Goal: Task Accomplishment & Management: Complete application form

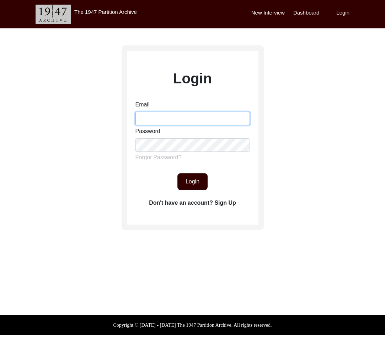
click at [164, 114] on input "Email" at bounding box center [192, 118] width 114 height 13
type input "[EMAIL_ADDRESS][DOMAIN_NAME]"
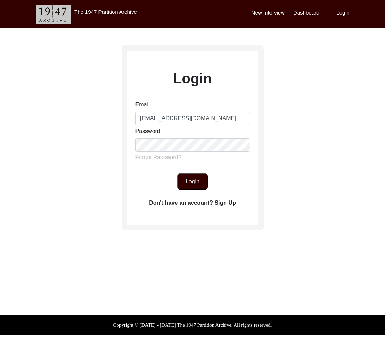
click at [188, 184] on button "Login" at bounding box center [192, 181] width 30 height 17
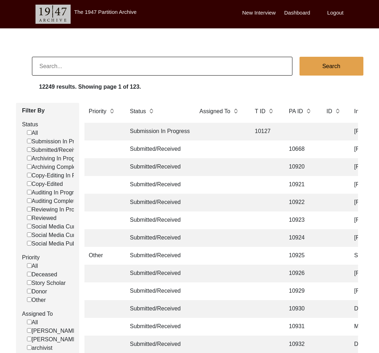
click at [76, 65] on input at bounding box center [162, 66] width 261 height 19
paste input "13326"
type input "13326"
checkbox input "false"
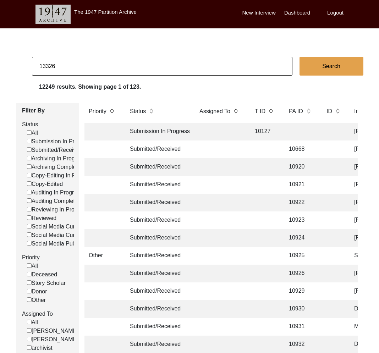
checkbox input "false"
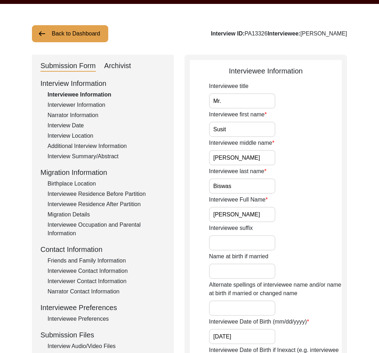
scroll to position [30, 0]
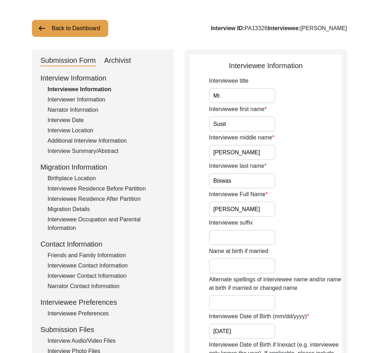
click at [108, 150] on div "Interview Summary/Abstract" at bounding box center [107, 151] width 118 height 9
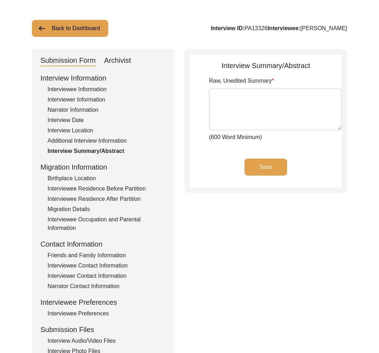
type textarea "Lor ipsum do Sitam Conse Adipis el, se doei temp, inc utlab et doloremag aliqua…"
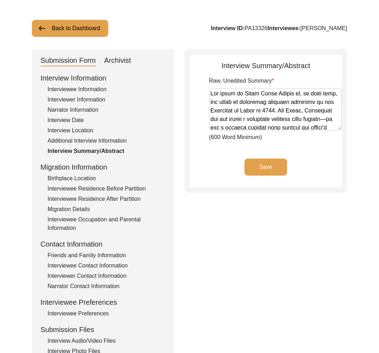
scroll to position [66, 0]
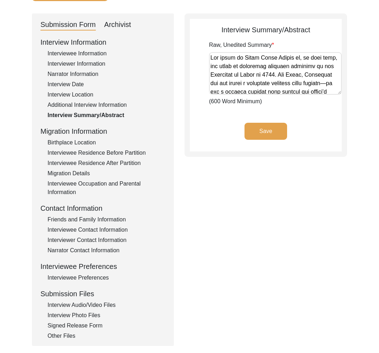
click at [114, 166] on div "Interviewee Residence After Partition" at bounding box center [107, 163] width 118 height 9
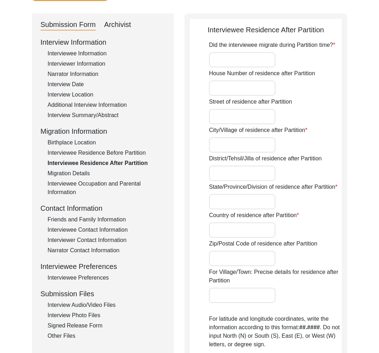
type input "Yes"
type input "[PERSON_NAME]"
type input "[GEOGRAPHIC_DATA]"
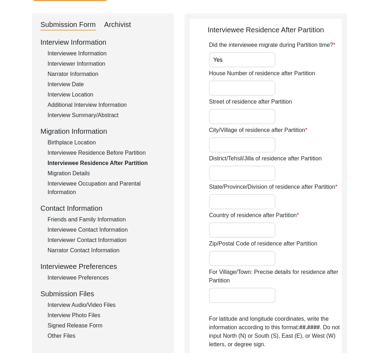
type input "[PERSON_NAME], [GEOGRAPHIC_DATA], [GEOGRAPHIC_DATA]"
type input "23.3899"
type input "88.6422"
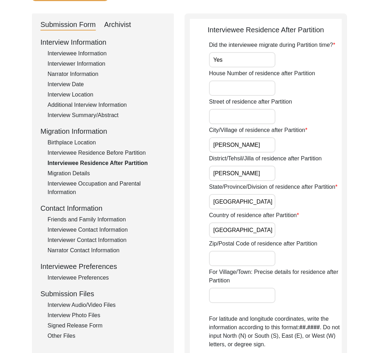
click at [114, 157] on div "Interviewee Residence Before Partition" at bounding box center [107, 153] width 118 height 9
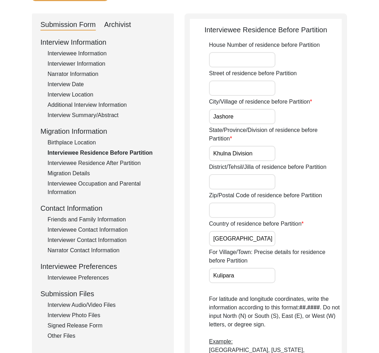
click at [97, 147] on div "Interview Information Interviewee Information Interviewer Information Narrator …" at bounding box center [102, 189] width 125 height 304
click at [99, 174] on div "Migration Details" at bounding box center [107, 173] width 118 height 9
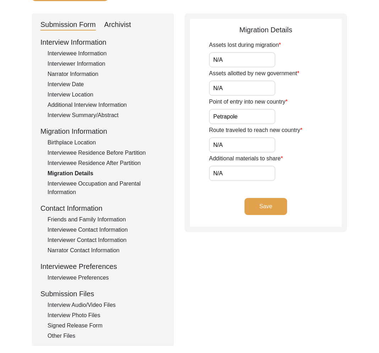
click at [91, 184] on div "Interviewee Occupation and Parental Information" at bounding box center [107, 188] width 118 height 17
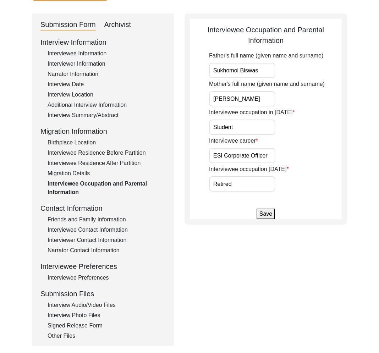
click at [94, 169] on div "Migration Details" at bounding box center [107, 173] width 118 height 9
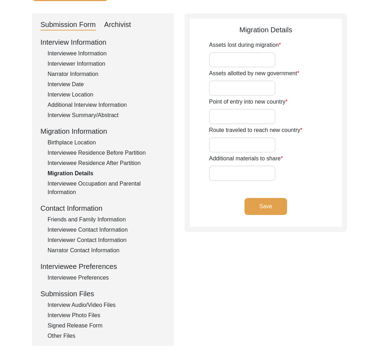
type input "N/A"
type input "Petrapole"
type input "N/A"
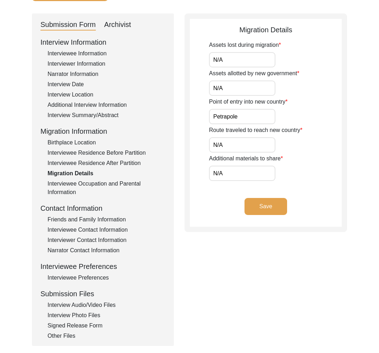
click at [99, 155] on div "Interviewee Residence Before Partition" at bounding box center [107, 153] width 118 height 9
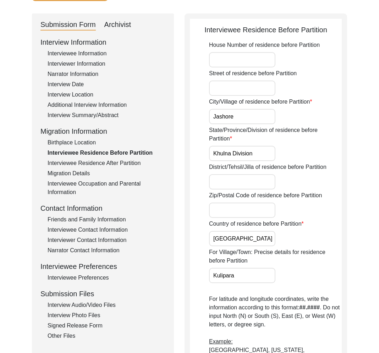
click at [99, 165] on div "Interviewee Residence After Partition" at bounding box center [107, 163] width 118 height 9
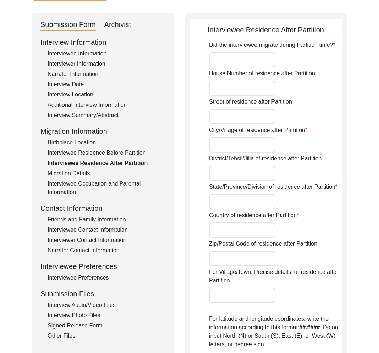
type input "Yes"
type input "[PERSON_NAME]"
type input "[GEOGRAPHIC_DATA]"
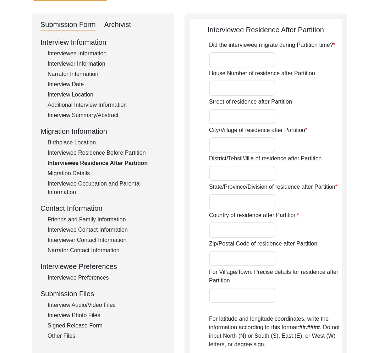
type input "[PERSON_NAME], [GEOGRAPHIC_DATA], [GEOGRAPHIC_DATA]"
type input "23.3899"
type input "88.6422"
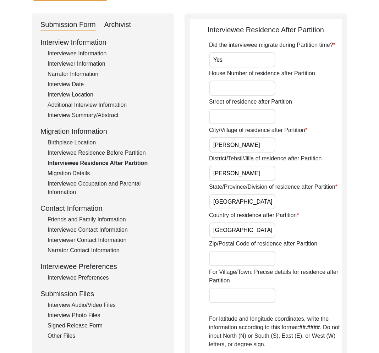
click at [91, 147] on div "Interview Information Interviewee Information Interviewer Information Narrator …" at bounding box center [102, 189] width 125 height 304
click at [91, 150] on div "Interviewee Residence Before Partition" at bounding box center [107, 153] width 118 height 9
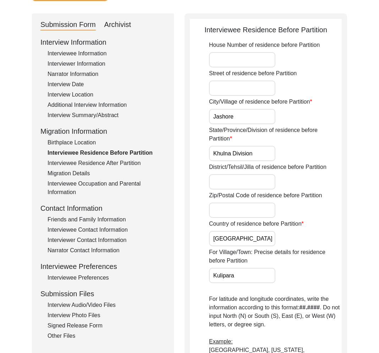
click at [86, 144] on div "Birthplace Location" at bounding box center [107, 142] width 118 height 9
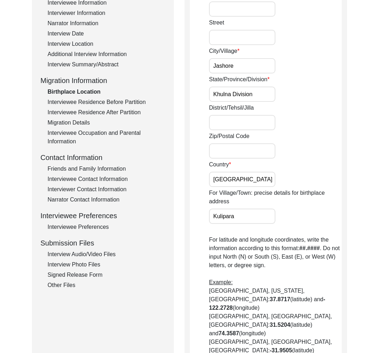
scroll to position [147, 0]
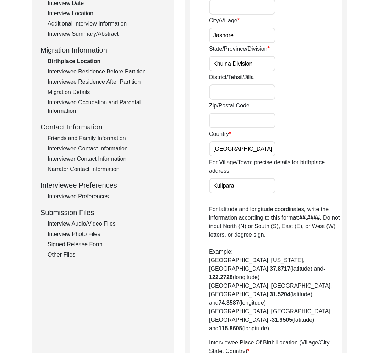
click at [96, 162] on div "Interviewer Contact Information" at bounding box center [107, 159] width 118 height 9
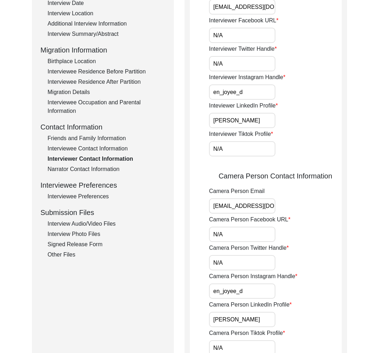
click at [98, 147] on div "Interviewee Contact Information" at bounding box center [107, 149] width 118 height 9
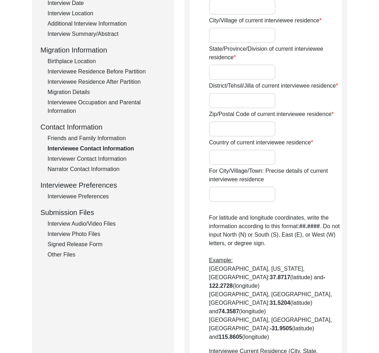
type input "N/A"
type input "[STREET_ADDRESS] Lane"
type input "Madhyamgram"
type input "[GEOGRAPHIC_DATA]"
type input "North 24 Parganas"
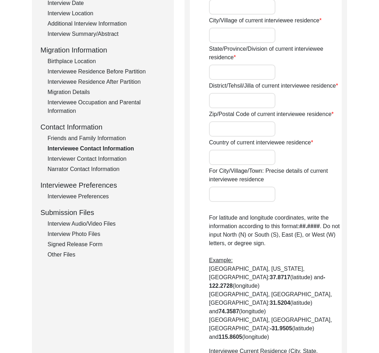
type input "700130"
type input "[GEOGRAPHIC_DATA]"
type input "Madhyamgram, [GEOGRAPHIC_DATA], [GEOGRAPHIC_DATA]"
type input "22.6924"
type input "88.4653"
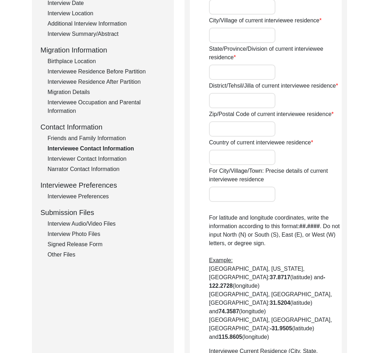
type input "[PHONE_NUMBER]"
type input "N/A"
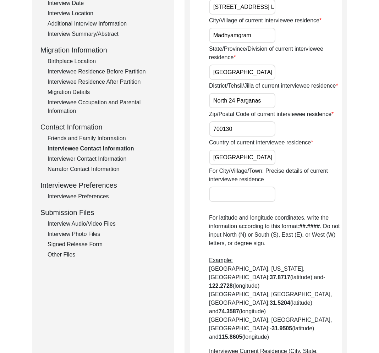
click at [100, 136] on div "Friends and Family Information" at bounding box center [107, 138] width 118 height 9
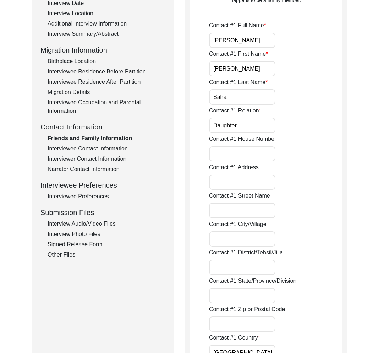
click at [100, 169] on div "Narrator Contact Information" at bounding box center [107, 169] width 118 height 9
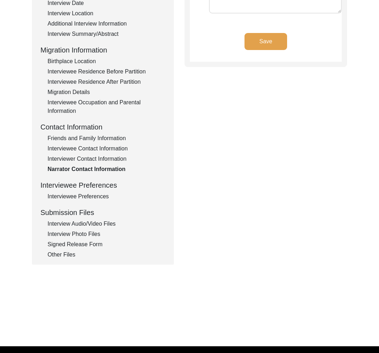
click at [100, 159] on div "Interviewer Contact Information" at bounding box center [107, 159] width 118 height 9
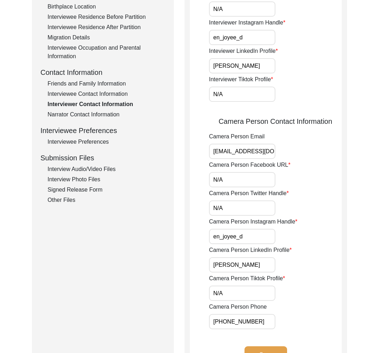
scroll to position [151, 0]
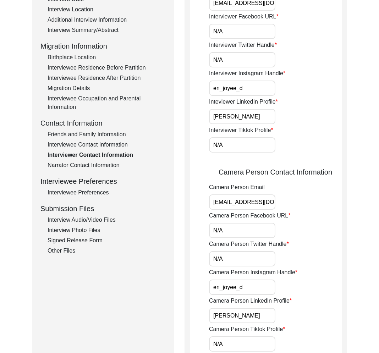
click at [99, 192] on div "Interviewee Preferences" at bounding box center [107, 193] width 118 height 9
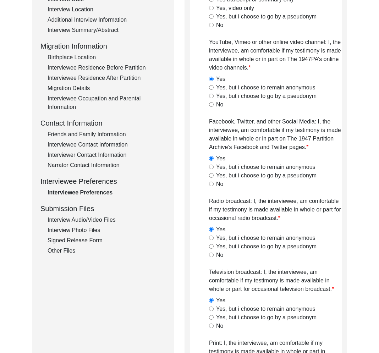
click at [99, 221] on div "Interview Audio/Video Files" at bounding box center [107, 220] width 118 height 9
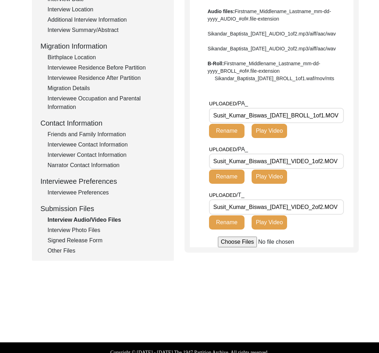
click at [89, 230] on div "Interview Photo Files" at bounding box center [107, 230] width 118 height 9
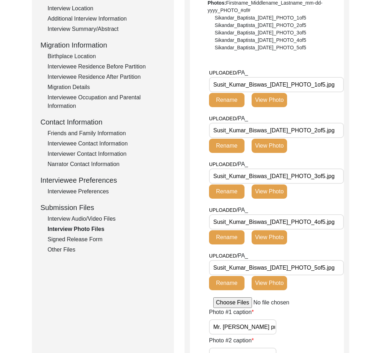
scroll to position [154, 0]
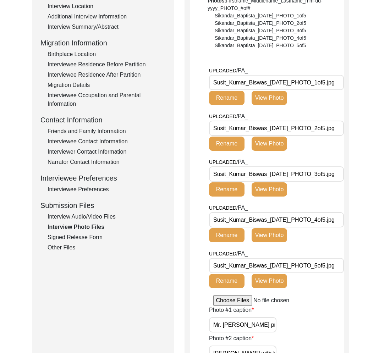
click at [93, 237] on div "Signed Release Form" at bounding box center [107, 237] width 118 height 9
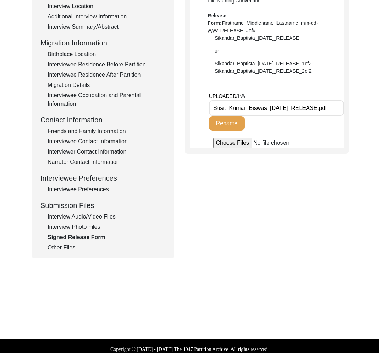
click at [65, 245] on div "Other Files" at bounding box center [107, 248] width 118 height 9
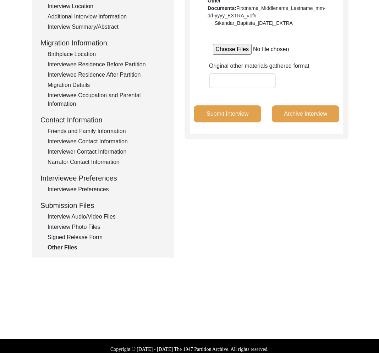
scroll to position [0, 0]
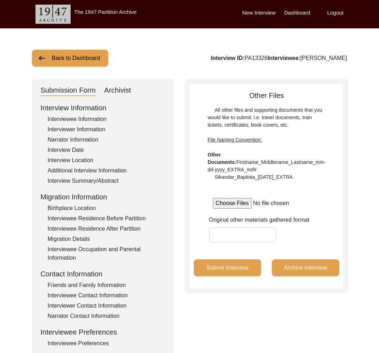
click at [81, 60] on button "Back to Dashboard" at bounding box center [70, 58] width 76 height 17
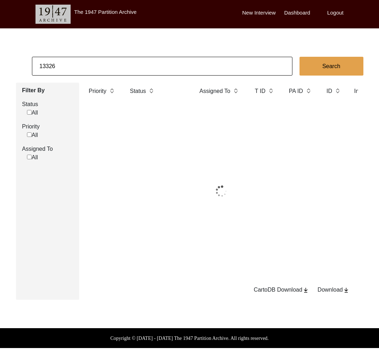
click at [85, 62] on input "13326" at bounding box center [162, 66] width 261 height 19
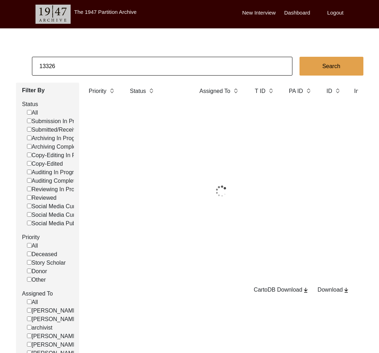
click at [85, 62] on input "13326" at bounding box center [162, 66] width 261 height 19
paste input "[PERSON_NAME]:"
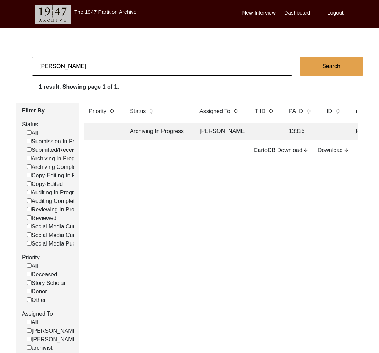
type input "[PERSON_NAME]"
checkbox input "false"
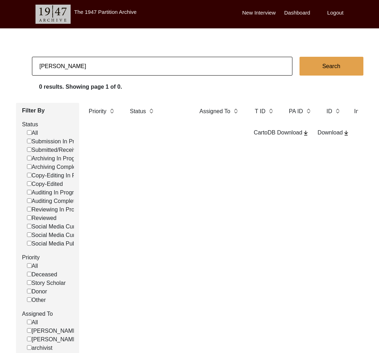
click at [88, 69] on input "[PERSON_NAME]" at bounding box center [162, 66] width 261 height 19
click at [89, 68] on input "[PERSON_NAME]" at bounding box center [162, 66] width 261 height 19
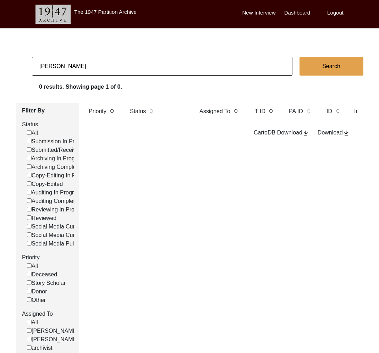
paste input "[PERSON_NAME]"
type input "[PERSON_NAME]"
checkbox input "false"
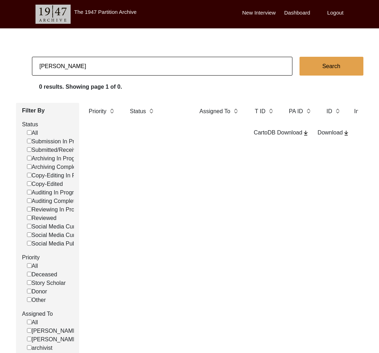
click at [147, 59] on input "[PERSON_NAME]" at bounding box center [162, 66] width 261 height 19
type input "b"
paste input "[PERSON_NAME]"
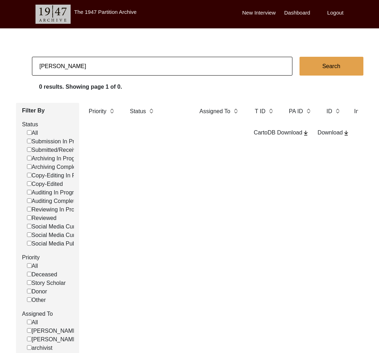
type input "[PERSON_NAME]"
checkbox input "false"
click at [76, 66] on input "[PERSON_NAME]" at bounding box center [162, 66] width 261 height 19
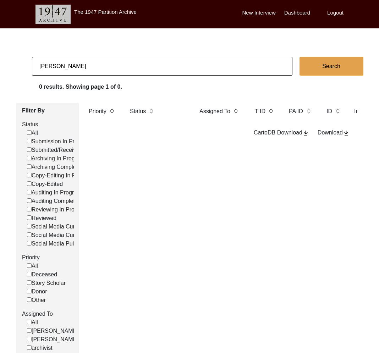
click at [76, 66] on input "[PERSON_NAME]" at bounding box center [162, 66] width 261 height 19
paste input "[PERSON_NAME]"
type input "[PERSON_NAME]"
checkbox input "false"
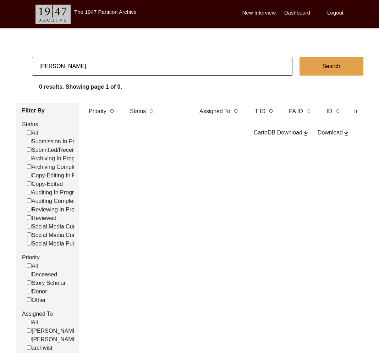
checkbox input "false"
click at [152, 68] on input "[PERSON_NAME]" at bounding box center [162, 66] width 261 height 19
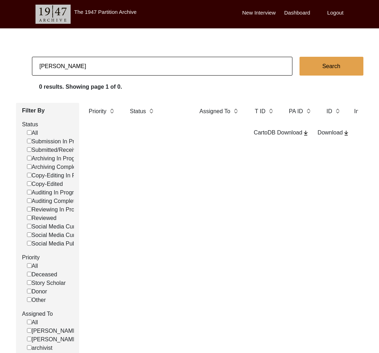
checkbox input "false"
click at [54, 69] on input "[PERSON_NAME]" at bounding box center [162, 66] width 261 height 19
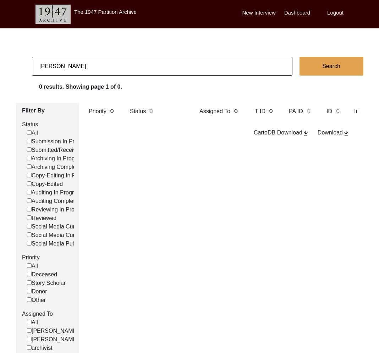
click at [54, 69] on input "[PERSON_NAME]" at bounding box center [162, 66] width 261 height 19
paste input "[PERSON_NAME]"
type input "[PERSON_NAME]"
checkbox input "false"
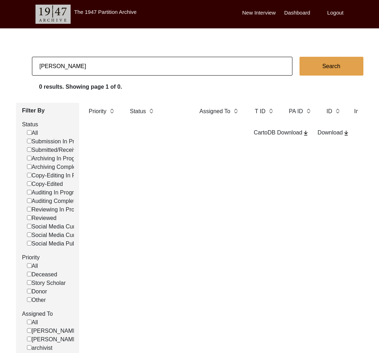
checkbox input "false"
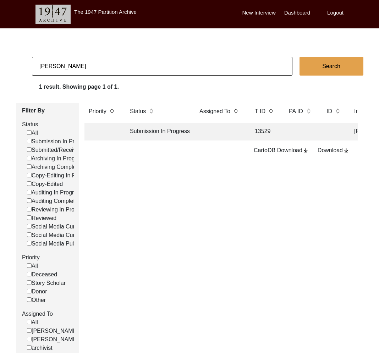
click at [134, 69] on input "[PERSON_NAME]" at bounding box center [162, 66] width 261 height 19
paste input "[PERSON_NAME]"
type input "[PERSON_NAME]"
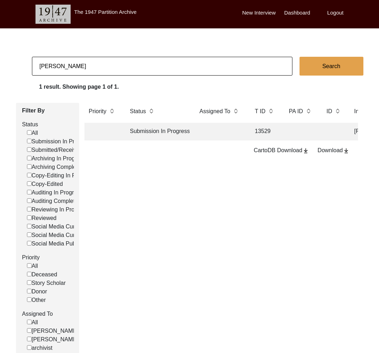
checkbox input "false"
click at [129, 65] on input "[PERSON_NAME]" at bounding box center [162, 66] width 261 height 19
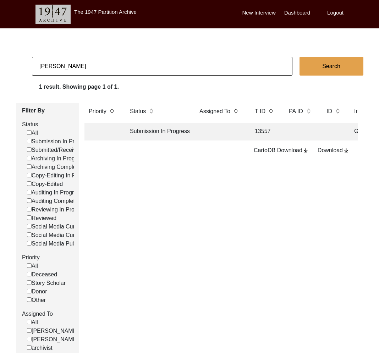
click at [129, 65] on input "[PERSON_NAME]" at bounding box center [162, 66] width 261 height 19
type input "[PERSON_NAME] Puri"
checkbox input "false"
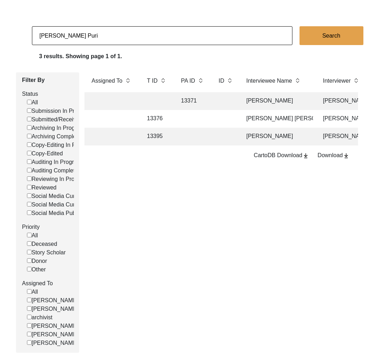
scroll to position [0, 107]
click at [222, 136] on td at bounding box center [226, 137] width 22 height 18
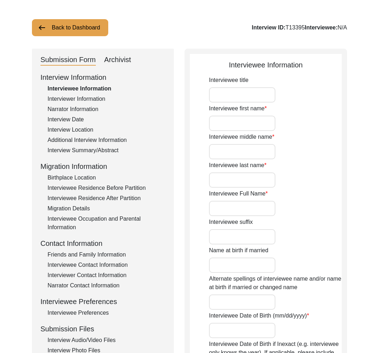
type input "Sudarshan"
type input "[PERSON_NAME]"
type input "[DATE]"
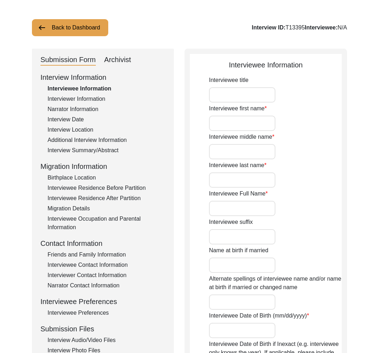
type input "82"
type input "[DEMOGRAPHIC_DATA]"
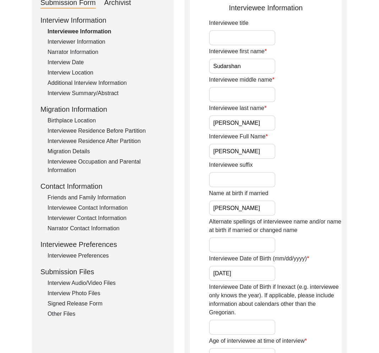
scroll to position [146, 0]
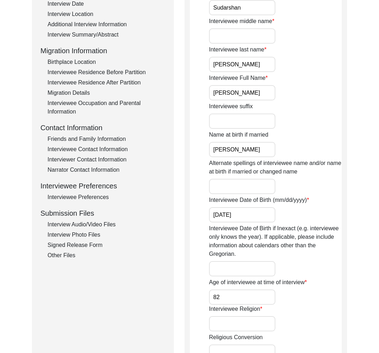
click at [76, 253] on div "Other Files" at bounding box center [107, 255] width 118 height 9
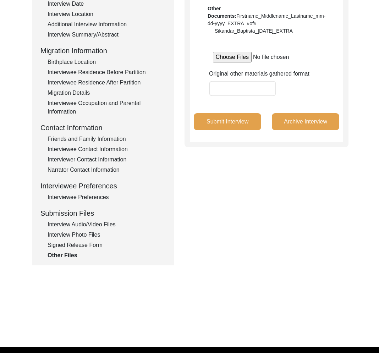
scroll to position [0, 0]
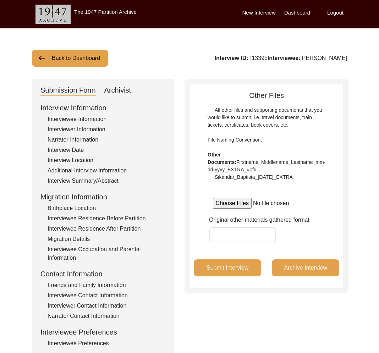
click at [82, 58] on button "Back to Dashboard" at bounding box center [70, 58] width 76 height 17
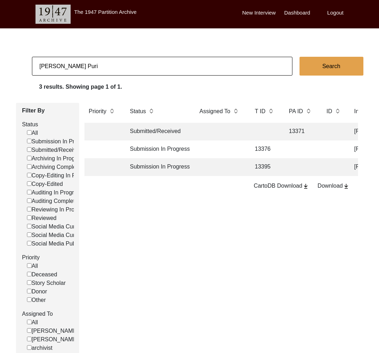
click at [244, 148] on td at bounding box center [220, 150] width 50 height 18
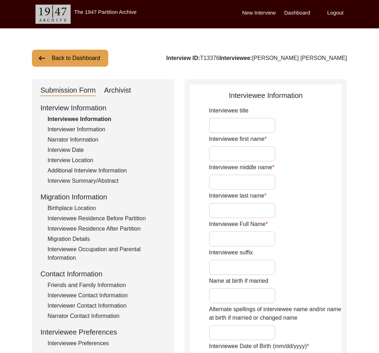
type input "[PERSON_NAME]"
type input "Lal"
type input "Khurana"
type input "[PERSON_NAME] [PERSON_NAME]"
type input "[DATE]"
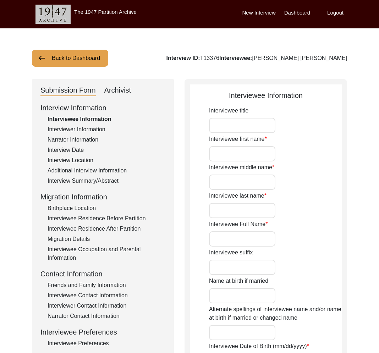
type input "88"
type input "[DEMOGRAPHIC_DATA]"
type input "Hindi"
type input "[DEMOGRAPHIC_DATA]"
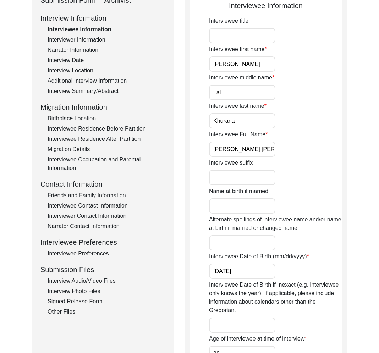
scroll to position [131, 0]
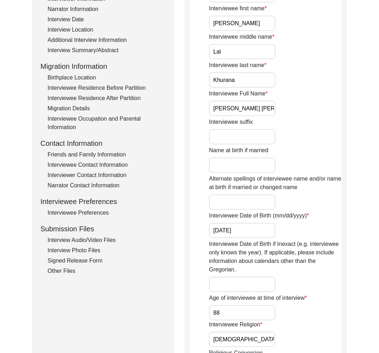
click at [74, 273] on div "Other Files" at bounding box center [107, 271] width 118 height 9
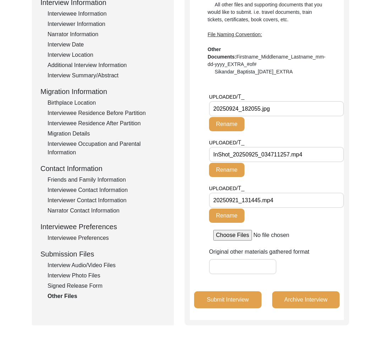
scroll to position [0, 0]
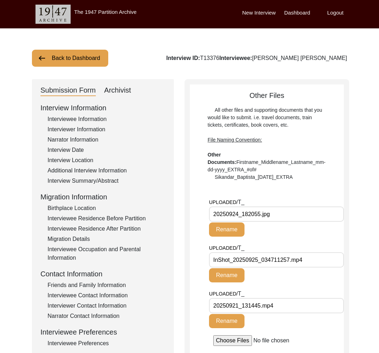
click at [99, 62] on button "Back to Dashboard" at bounding box center [70, 58] width 76 height 17
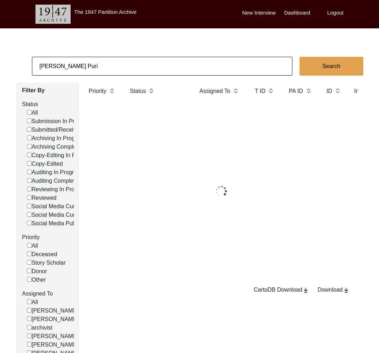
click at [112, 70] on input "[PERSON_NAME] Puri" at bounding box center [162, 66] width 261 height 19
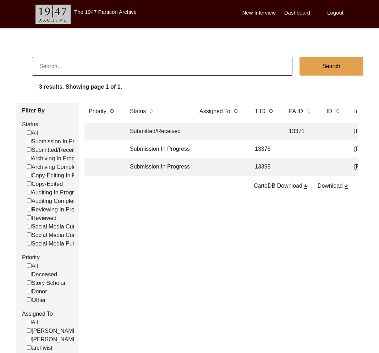
checkbox input "false"
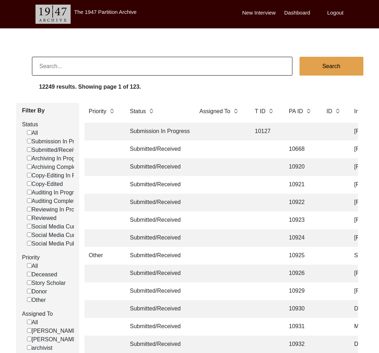
click at [60, 150] on label "Submitted/Received" at bounding box center [54, 150] width 55 height 9
click at [32, 150] on input "Submitted/Received" at bounding box center [29, 149] width 5 height 5
checkbox input "false"
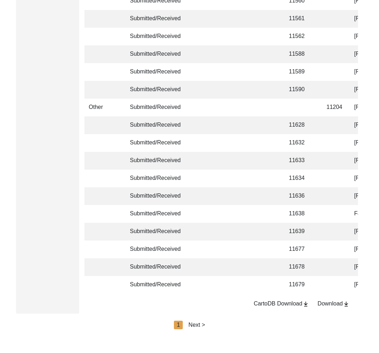
scroll to position [1634, 0]
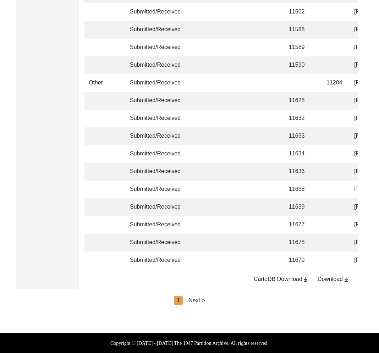
click at [197, 300] on div "Next >" at bounding box center [197, 301] width 17 height 9
click at [211, 301] on div "Next >" at bounding box center [213, 301] width 17 height 9
click at [218, 301] on div "Next >" at bounding box center [213, 301] width 17 height 9
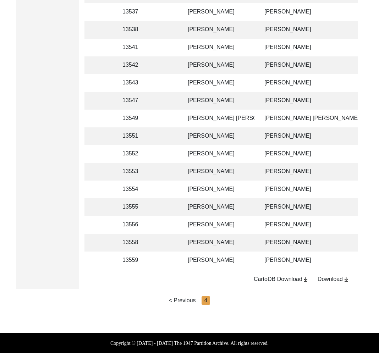
scroll to position [0, 165]
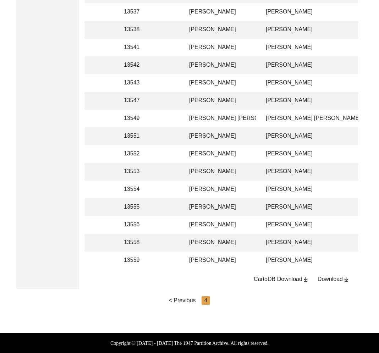
click at [232, 243] on td "[PERSON_NAME]" at bounding box center [220, 243] width 71 height 18
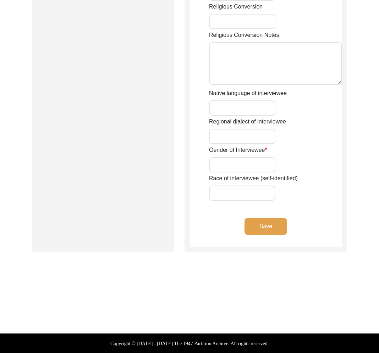
type input "Mr"
type input "[PERSON_NAME]"
type input "Haq"
type input "N/A"
type input "[PERSON_NAME]"
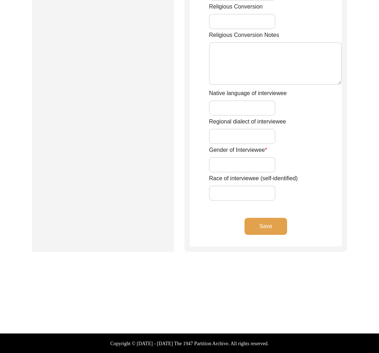
type input "N/A"
type input "[PERSON_NAME]"
type input "1935"
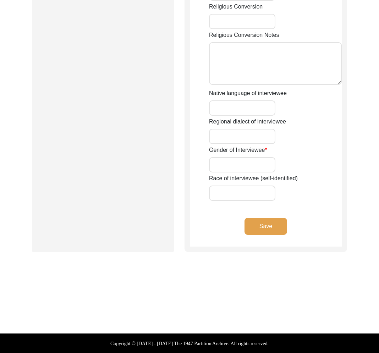
type input "90 Years"
type input "[DEMOGRAPHIC_DATA]"
type input "N/A"
type textarea "N/A"
type input "Punjabi"
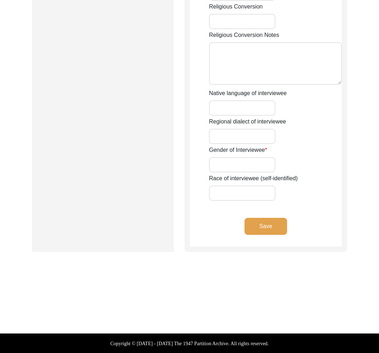
type input "Malwai"
type input "[DEMOGRAPHIC_DATA]"
type input "[PERSON_NAME] ([PERSON_NAME])"
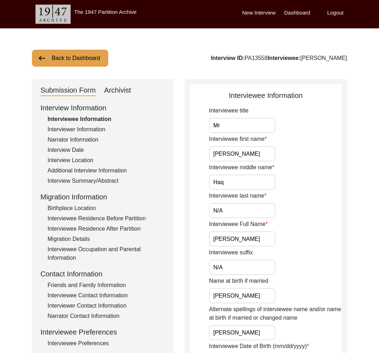
click at [87, 129] on div "Interviewer Information" at bounding box center [107, 129] width 118 height 9
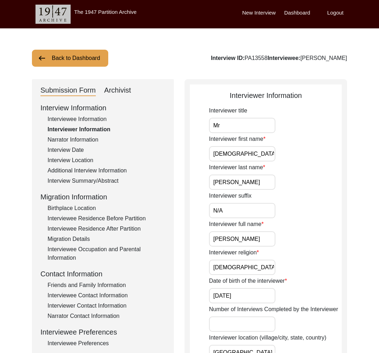
click at [87, 140] on div "Narrator Information" at bounding box center [107, 140] width 118 height 9
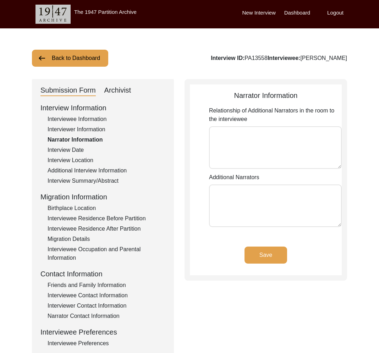
type textarea "N/A"
click at [75, 151] on div "Interview Date" at bounding box center [107, 150] width 118 height 9
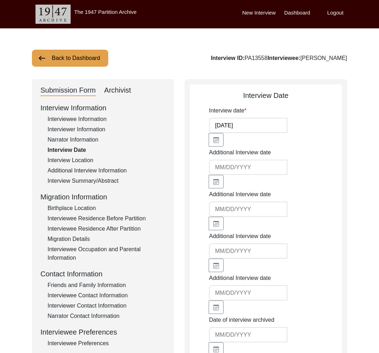
click at [73, 161] on div "Interview Location" at bounding box center [107, 160] width 118 height 9
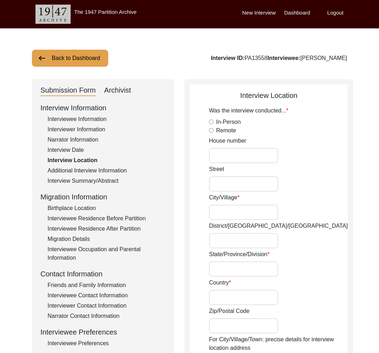
radio input "true"
type input "N/A"
type input "Chak 391JB [PERSON_NAME]"
type input "[PERSON_NAME]/ [PERSON_NAME]"
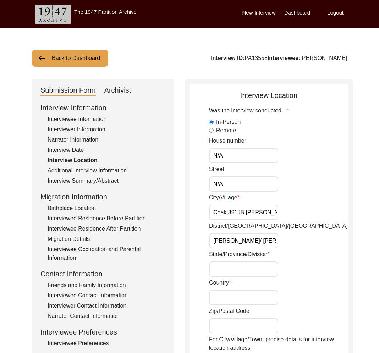
type input "[GEOGRAPHIC_DATA]"
type input "36050"
type input "Chak 391JB [PERSON_NAME]"
type input "Chak 391JB [GEOGRAPHIC_DATA], [GEOGRAPHIC_DATA], [GEOGRAPHIC_DATA]"
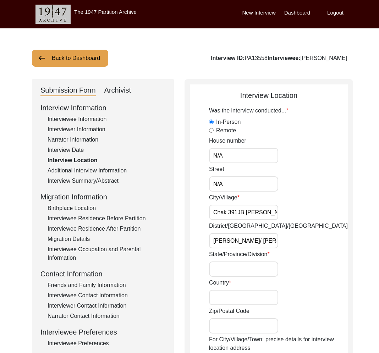
type input "N/A"
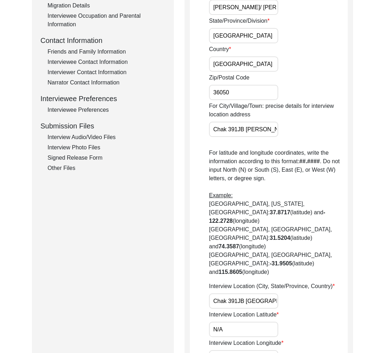
scroll to position [101, 0]
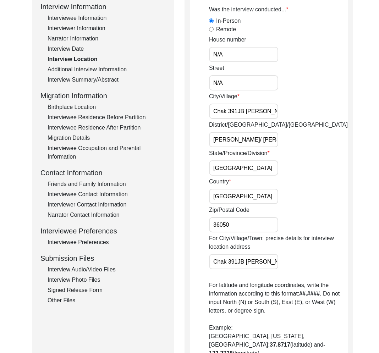
click at [86, 72] on div "Additional Interview Information" at bounding box center [107, 69] width 118 height 9
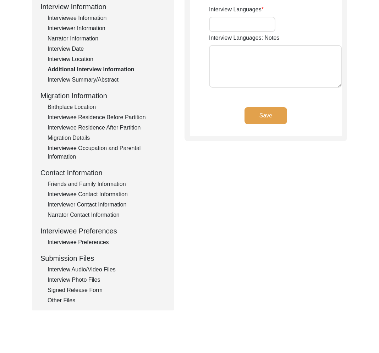
type input "Punjabi"
type textarea "N/A"
click at [84, 74] on div "Interview Information Interviewee Information Interviewer Information Narrator …" at bounding box center [102, 153] width 125 height 304
click at [85, 77] on div "Interview Summary/Abstract" at bounding box center [107, 80] width 118 height 9
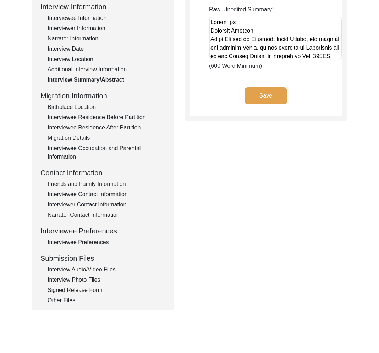
click at [88, 108] on div "Birthplace Location" at bounding box center [107, 107] width 118 height 9
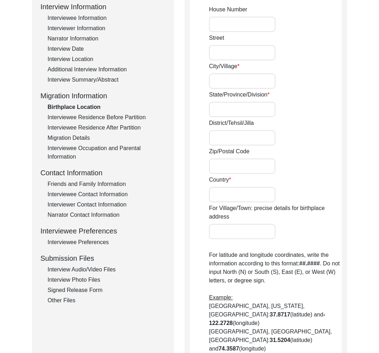
type input "N/A"
type input "[PERSON_NAME]"
type input "[GEOGRAPHIC_DATA]"
type input "Hoshiarpur/ [GEOGRAPHIC_DATA]"
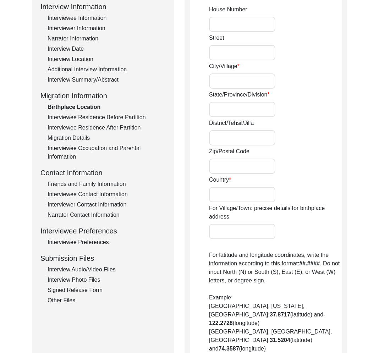
type input "144205"
type input "[GEOGRAPHIC_DATA]"
type input "Manak"
type input "[GEOGRAPHIC_DATA], [GEOGRAPHIC_DATA], [GEOGRAPHIC_DATA]"
type input "N/A"
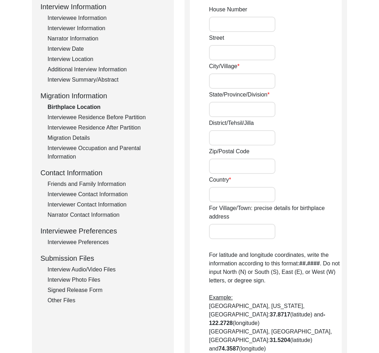
type input "N/A"
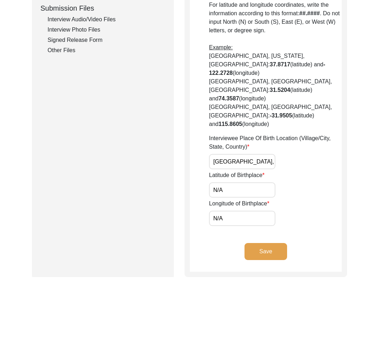
scroll to position [196, 0]
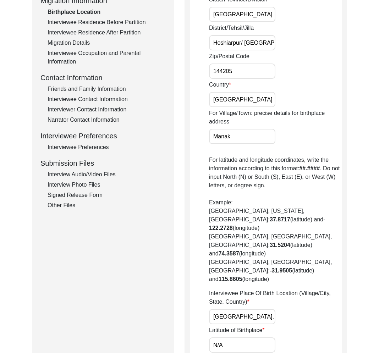
click at [83, 21] on div "Interviewee Residence Before Partition" at bounding box center [107, 22] width 118 height 9
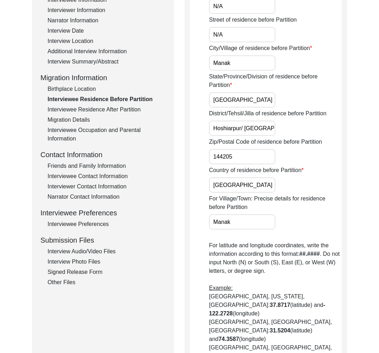
scroll to position [90, 0]
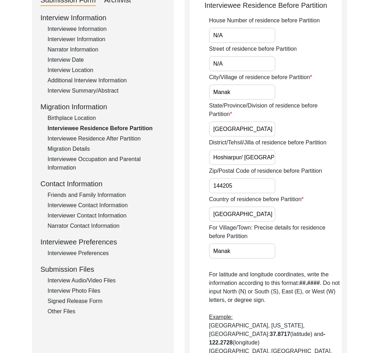
click at [104, 139] on div "Interviewee Residence After Partition" at bounding box center [107, 139] width 118 height 9
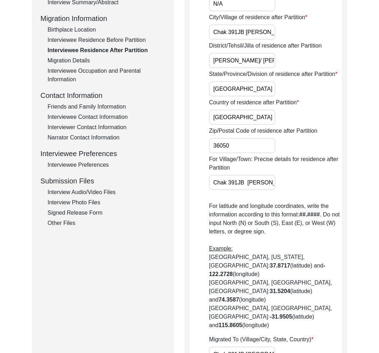
click at [91, 61] on div "Migration Details" at bounding box center [107, 60] width 118 height 9
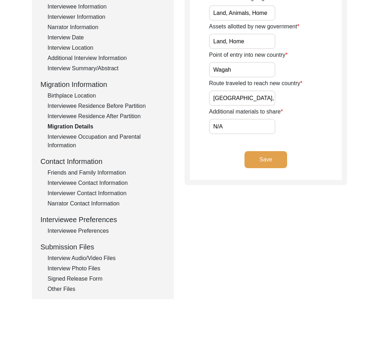
scroll to position [85, 0]
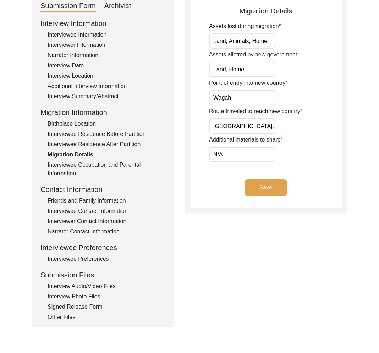
click at [85, 164] on div "Interviewee Occupation and Parental Information" at bounding box center [107, 169] width 118 height 17
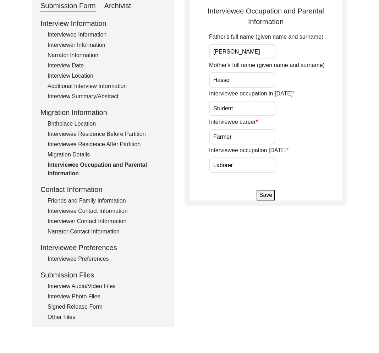
click at [88, 199] on div "Friends and Family Information" at bounding box center [107, 201] width 118 height 9
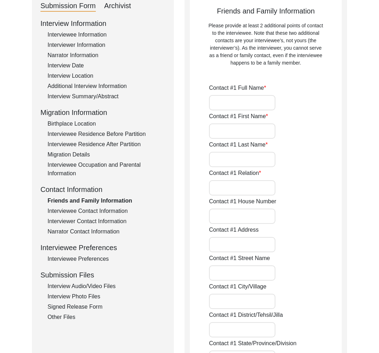
type input "[DEMOGRAPHIC_DATA][PERSON_NAME]"
type input "[DEMOGRAPHIC_DATA]"
type input "Imran"
type input "Son"
type input "N/A"
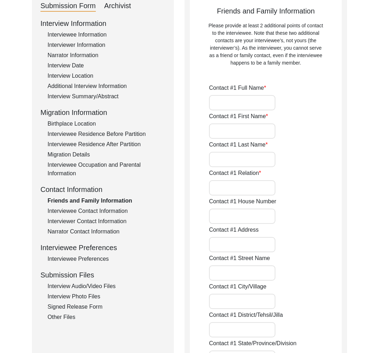
type input "Chak 391JB"
type input "N/A"
type input "Chak 391JB"
type input "[PERSON_NAME]/ [PERSON_NAME]"
type input "[GEOGRAPHIC_DATA]"
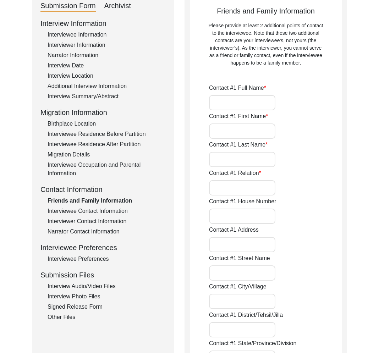
type input "36051"
type input "[GEOGRAPHIC_DATA]"
type input "Chak 391JB"
type input "0346-7726837"
type input "N/A"
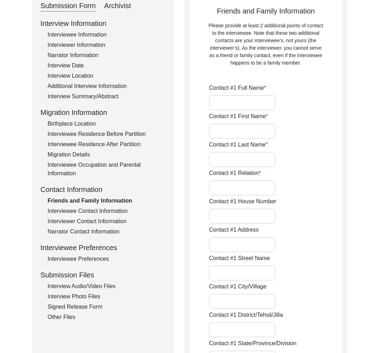
type input "N/A"
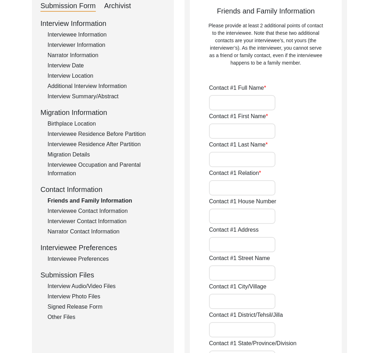
type input "[PERSON_NAME]"
type input "[DEMOGRAPHIC_DATA]"
type input "Kashif"
type input "Son"
type input "N/A"
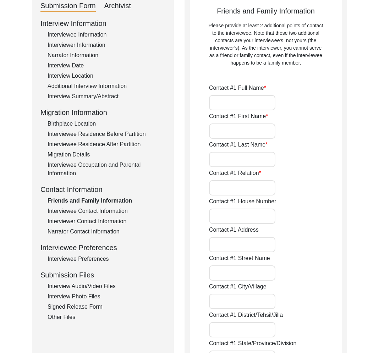
type input "Chak 391JB"
type input "N/A"
type input "Chak 391JB"
type input "[PERSON_NAME]/ [PERSON_NAME]"
type input "[GEOGRAPHIC_DATA]"
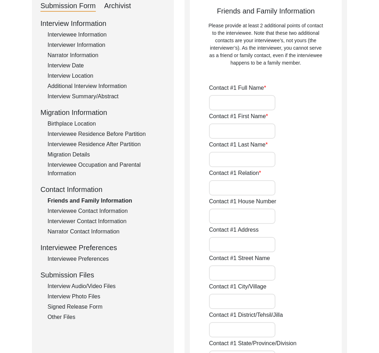
type input "36051"
type input "[GEOGRAPHIC_DATA]"
type input "Chak 391JB"
type input "03066523191"
type input "N/A"
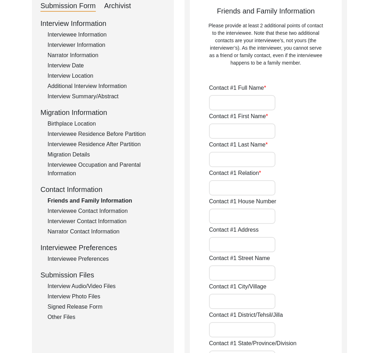
type input "N/A"
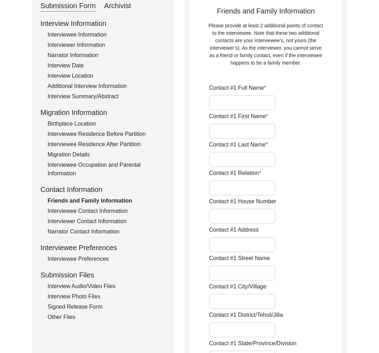
type input "N/A"
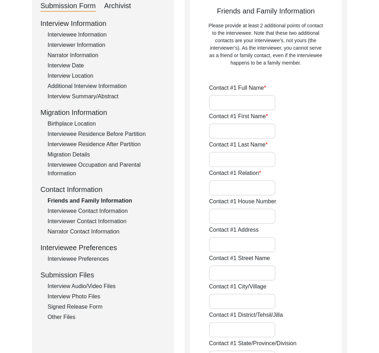
type input "N/A"
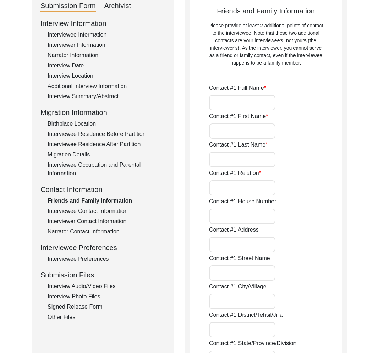
type input "N/A"
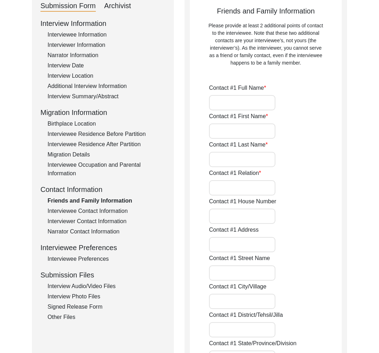
type input "N/A"
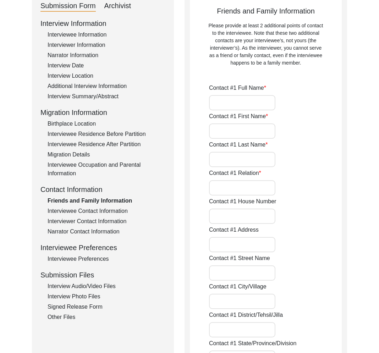
type input "N/A"
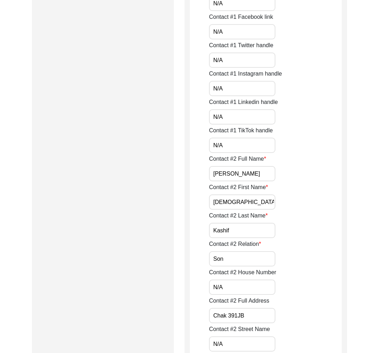
scroll to position [0, 0]
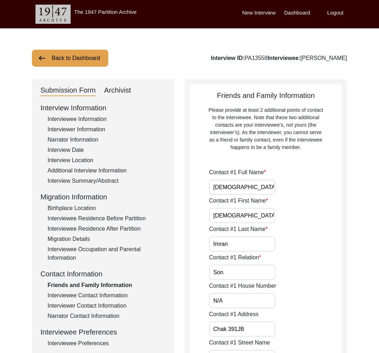
click at [100, 291] on div "Interview Information Interviewee Information Interviewer Information Narrator …" at bounding box center [102, 255] width 125 height 304
click at [109, 297] on div "Interviewee Contact Information" at bounding box center [107, 296] width 118 height 9
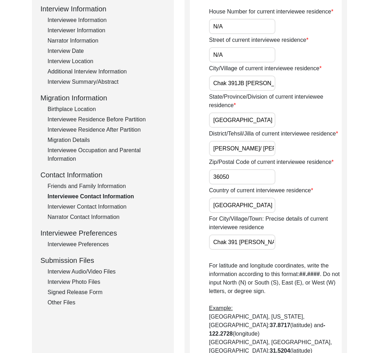
scroll to position [101, 0]
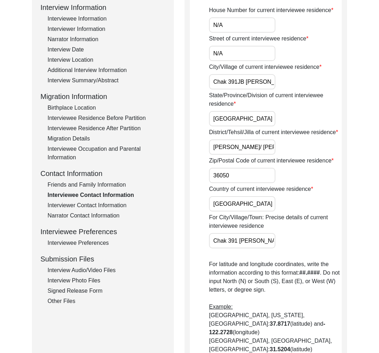
click at [78, 208] on div "Interviewer Contact Information" at bounding box center [107, 205] width 118 height 9
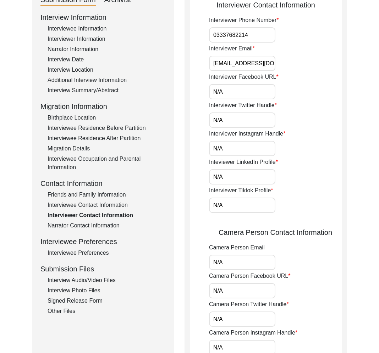
scroll to position [92, 0]
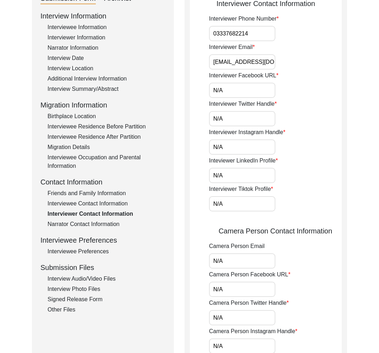
click at [89, 230] on div "Interview Information Interviewee Information Interviewer Information Narrator …" at bounding box center [102, 163] width 125 height 304
click at [89, 227] on div "Narrator Contact Information" at bounding box center [107, 224] width 118 height 9
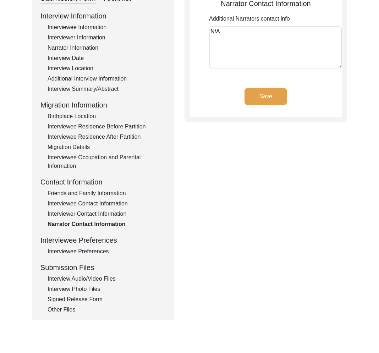
click at [90, 250] on div "Interviewee Preferences" at bounding box center [107, 252] width 118 height 9
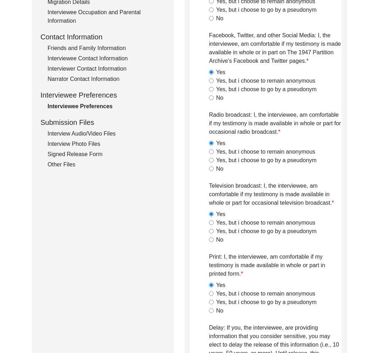
click at [92, 134] on div "Interview Audio/Video Files" at bounding box center [107, 134] width 118 height 9
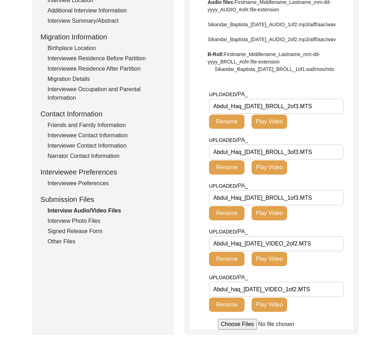
scroll to position [237, 0]
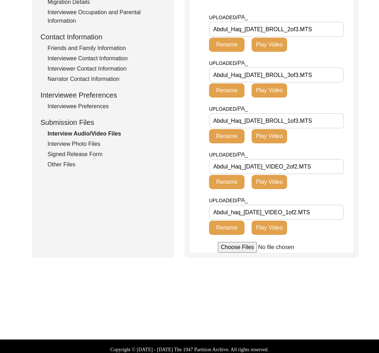
click at [77, 143] on div "Interview Photo Files" at bounding box center [107, 144] width 118 height 9
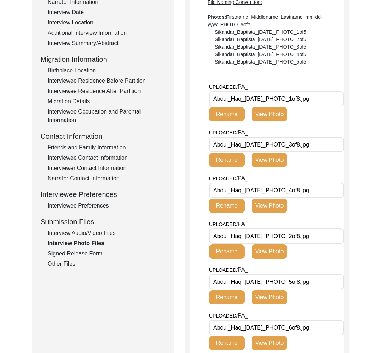
scroll to position [141, 0]
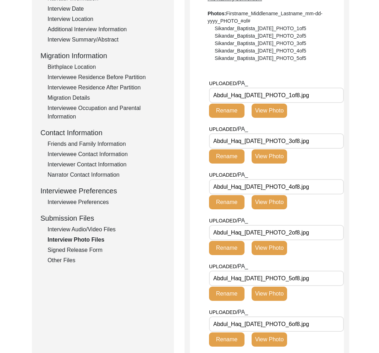
click at [87, 252] on div "Signed Release Form" at bounding box center [107, 250] width 118 height 9
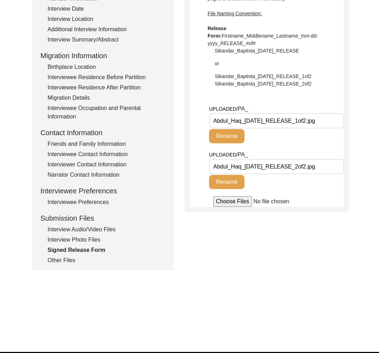
scroll to position [0, 0]
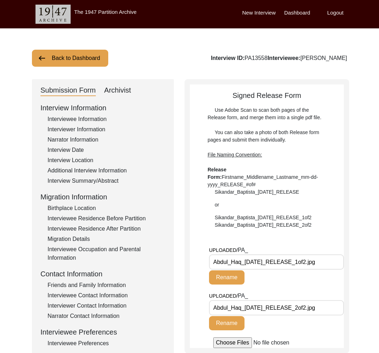
click at [270, 58] on div "Interview ID: PA13558 Interviewee: [PERSON_NAME]" at bounding box center [279, 58] width 136 height 9
copy div "PA13558"
click at [85, 61] on button "Back to Dashboard" at bounding box center [70, 58] width 76 height 17
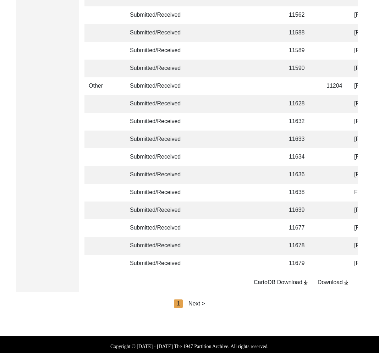
scroll to position [1634, 0]
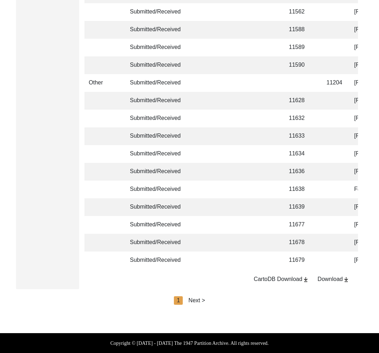
click at [205, 302] on div "Next >" at bounding box center [197, 301] width 17 height 9
drag, startPoint x: 200, startPoint y: 301, endPoint x: 210, endPoint y: 301, distance: 9.6
click at [201, 302] on div "< Previous 2 Next >" at bounding box center [190, 301] width 64 height 9
click at [210, 301] on div "Next >" at bounding box center [213, 301] width 17 height 9
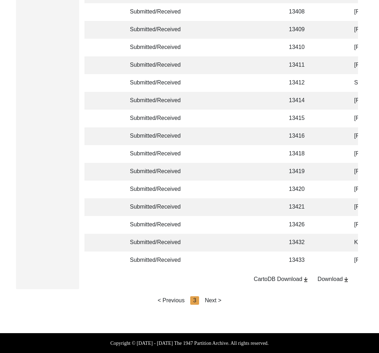
click at [212, 301] on div "Next >" at bounding box center [213, 301] width 17 height 9
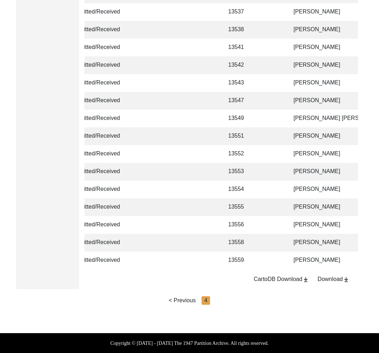
scroll to position [0, 136]
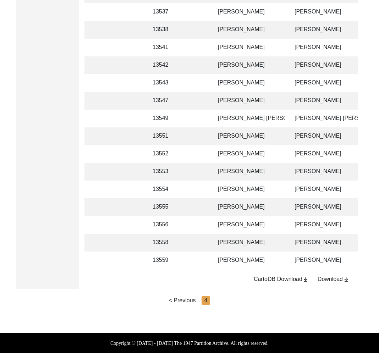
click at [244, 253] on td "[PERSON_NAME]" at bounding box center [249, 261] width 71 height 18
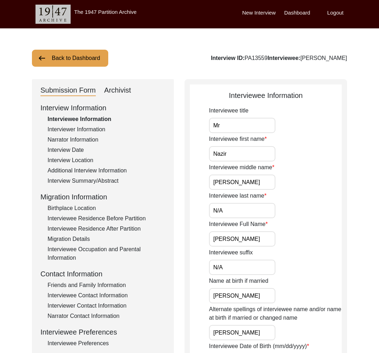
click at [92, 130] on div "Interviewer Information" at bounding box center [107, 129] width 118 height 9
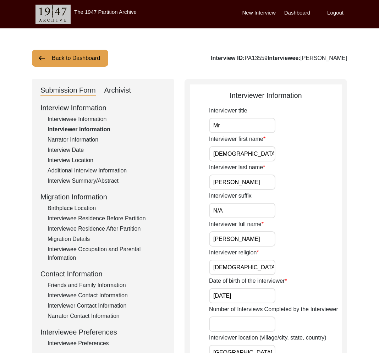
click at [80, 141] on div "Narrator Information" at bounding box center [107, 140] width 118 height 9
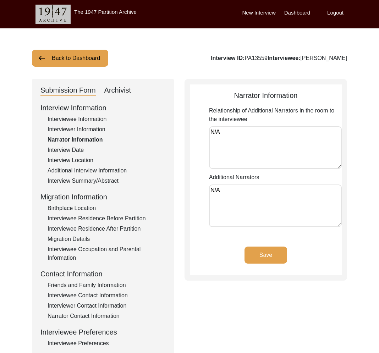
click at [80, 154] on div "Interview Information Interviewee Information Interviewer Information Narrator …" at bounding box center [102, 255] width 125 height 304
click at [77, 148] on div "Interview Date" at bounding box center [107, 150] width 118 height 9
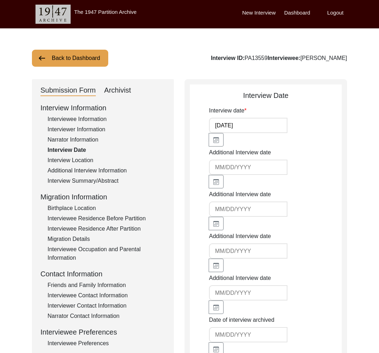
click at [77, 156] on div "Interview Location" at bounding box center [107, 160] width 118 height 9
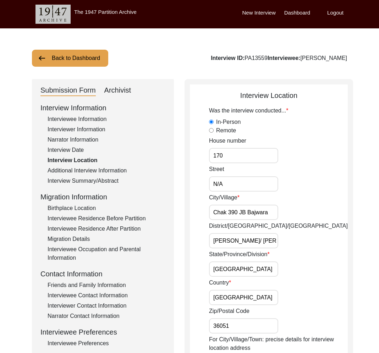
click at [86, 174] on div "Additional Interview Information" at bounding box center [107, 171] width 118 height 9
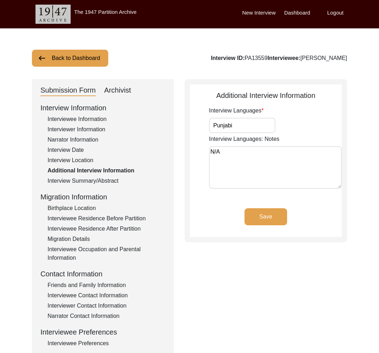
click at [91, 179] on div "Interview Summary/Abstract" at bounding box center [107, 181] width 118 height 9
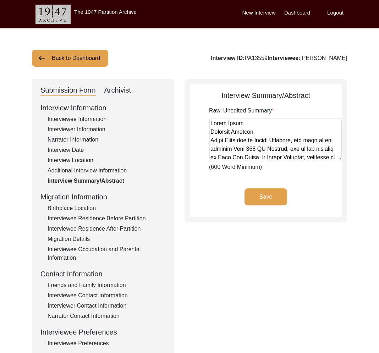
click at [84, 208] on div "Birthplace Location" at bounding box center [107, 208] width 118 height 9
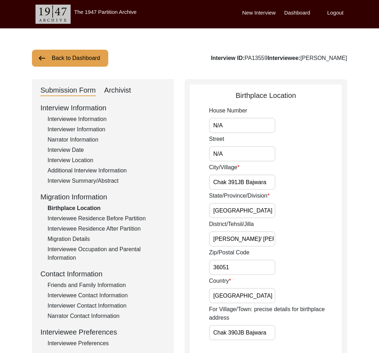
click at [105, 220] on div "Interviewee Residence Before Partition" at bounding box center [107, 218] width 118 height 9
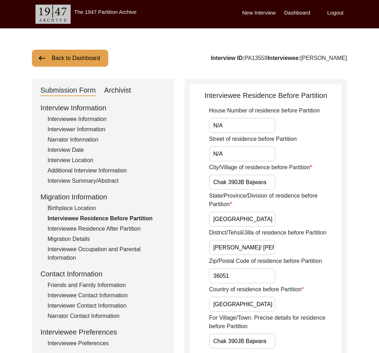
click at [115, 227] on div "Interviewee Residence After Partition" at bounding box center [107, 229] width 118 height 9
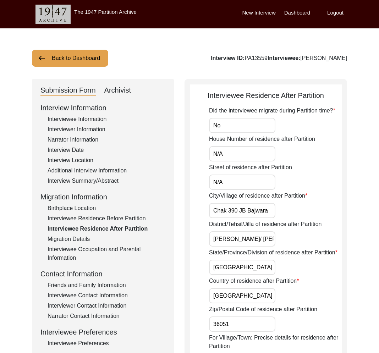
click at [85, 238] on div "Migration Details" at bounding box center [107, 239] width 118 height 9
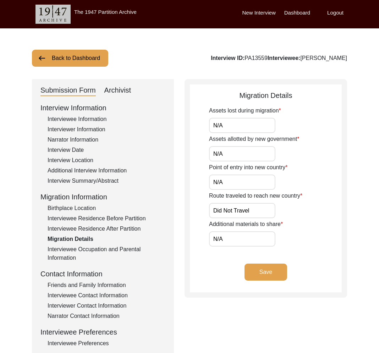
click at [100, 244] on div "Interview Information Interviewee Information Interviewer Information Narrator …" at bounding box center [102, 255] width 125 height 304
click at [99, 250] on div "Interviewee Occupation and Parental Information" at bounding box center [107, 253] width 118 height 17
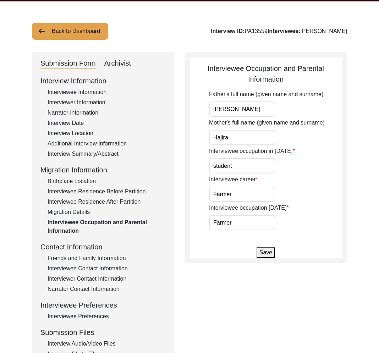
scroll to position [32, 0]
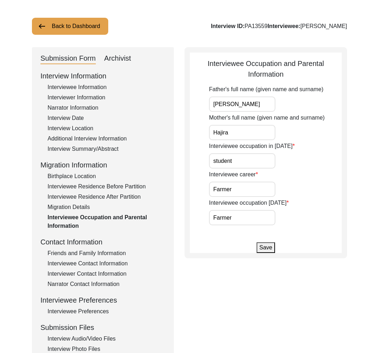
click at [94, 256] on div "Friends and Family Information" at bounding box center [107, 253] width 118 height 9
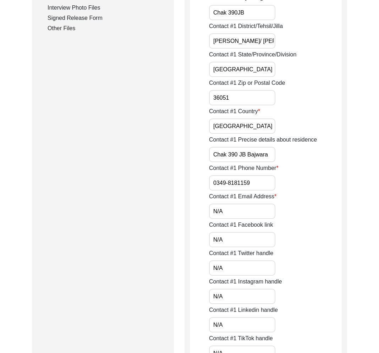
scroll to position [124, 0]
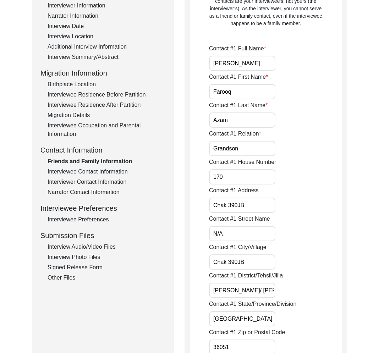
click at [96, 170] on div "Interviewee Contact Information" at bounding box center [107, 172] width 118 height 9
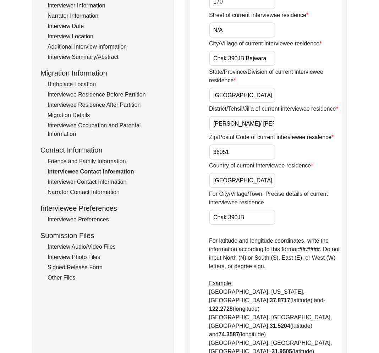
click at [103, 180] on div "Interviewer Contact Information" at bounding box center [107, 182] width 118 height 9
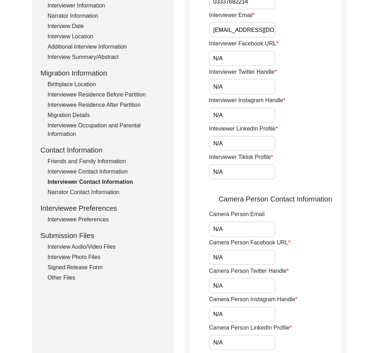
click at [104, 186] on div "Interviewer Contact Information" at bounding box center [107, 182] width 118 height 9
click at [98, 197] on div "Interview Information Interviewee Information Interviewer Information Narrator …" at bounding box center [102, 131] width 125 height 304
click at [98, 192] on div "Narrator Contact Information" at bounding box center [107, 192] width 118 height 9
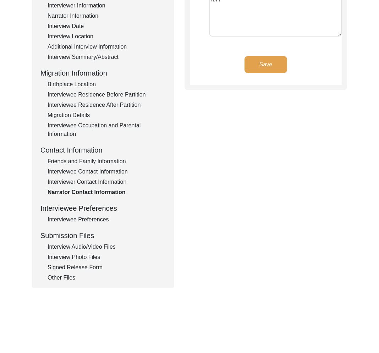
click at [104, 219] on div "Interviewee Preferences" at bounding box center [107, 220] width 118 height 9
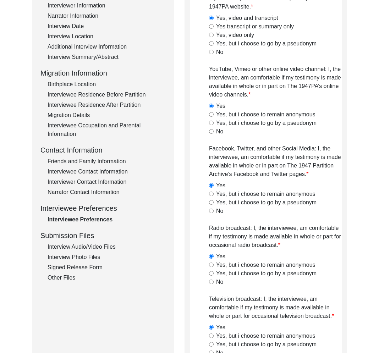
click at [92, 247] on div "Interview Audio/Video Files" at bounding box center [107, 247] width 118 height 9
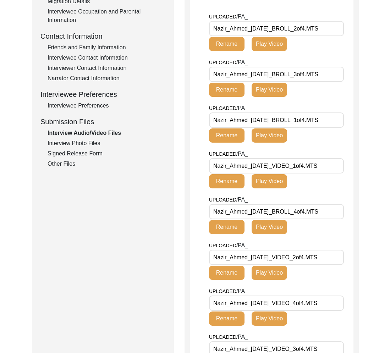
scroll to position [202, 0]
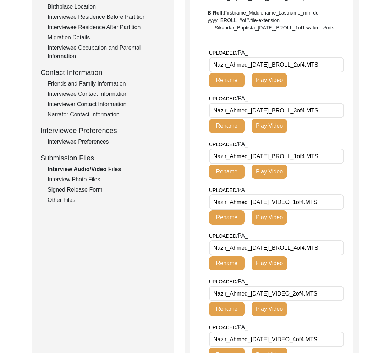
click at [69, 183] on div "Interview Photo Files" at bounding box center [107, 179] width 118 height 9
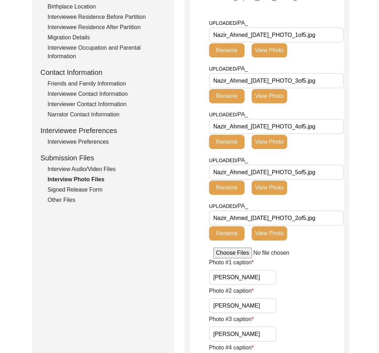
click at [71, 191] on div "Signed Release Form" at bounding box center [107, 190] width 118 height 9
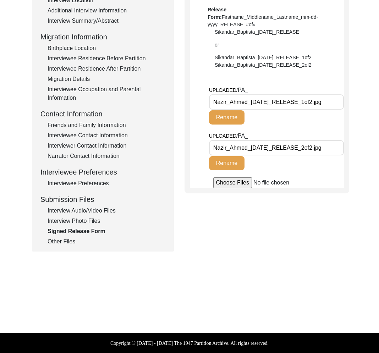
click at [68, 240] on div "Other Files" at bounding box center [107, 242] width 118 height 9
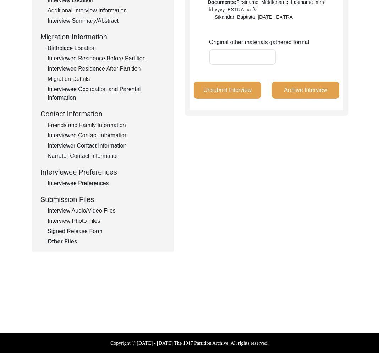
scroll to position [0, 0]
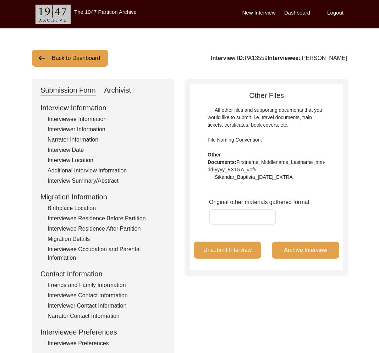
click at [268, 55] on div "Interview ID: PA13559 Interviewee: [PERSON_NAME]" at bounding box center [279, 58] width 136 height 9
copy div "PA13559"
